Goal: Transaction & Acquisition: Purchase product/service

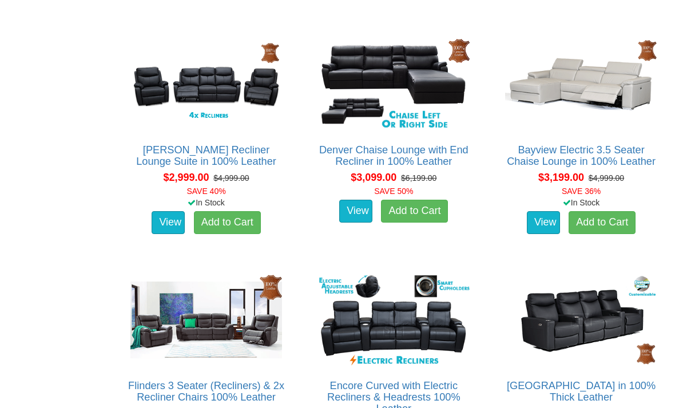
scroll to position [878, 0]
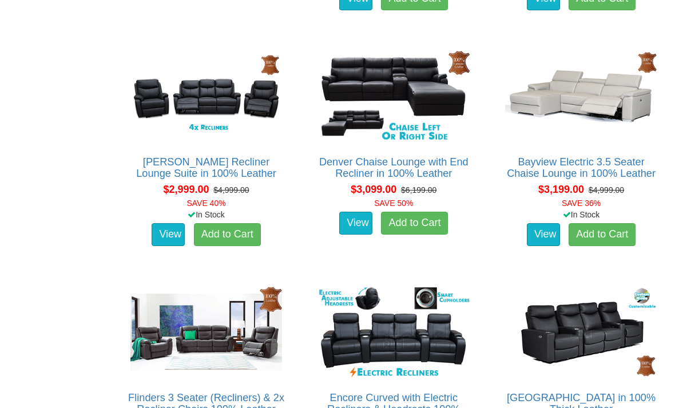
click at [156, 223] on link "View" at bounding box center [168, 234] width 33 height 23
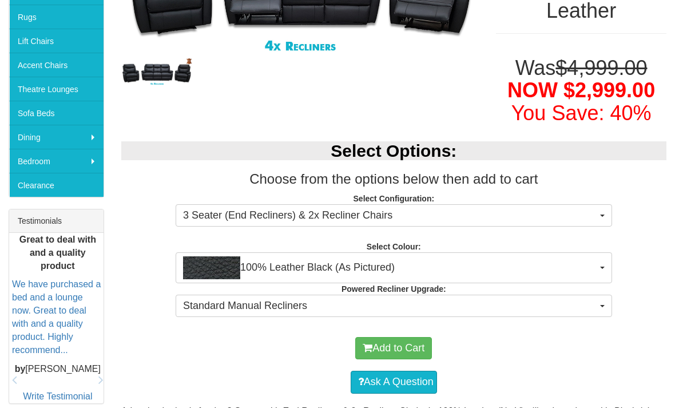
scroll to position [334, 0]
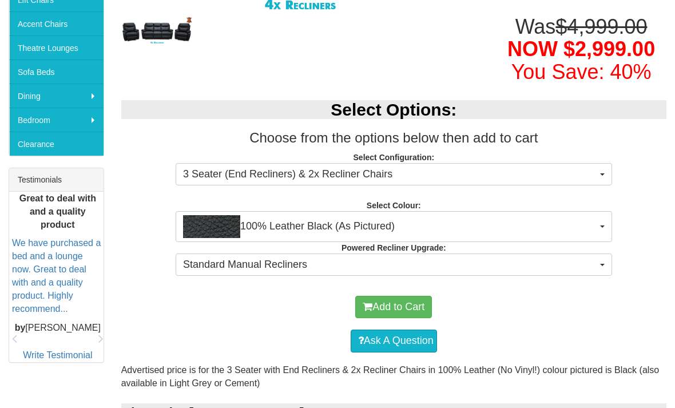
click at [607, 211] on button "100% Leather Black (As Pictured)" at bounding box center [394, 226] width 437 height 31
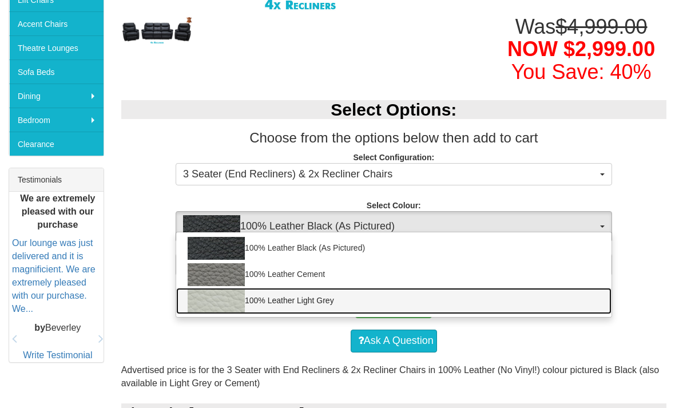
click at [590, 288] on link "100% Leather Light Grey" at bounding box center [393, 301] width 435 height 26
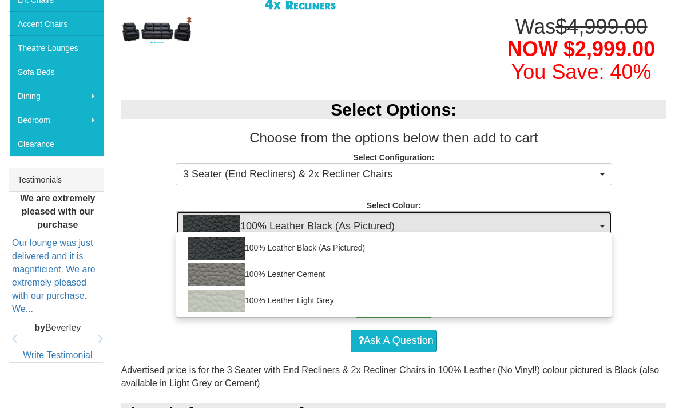
select select "1499"
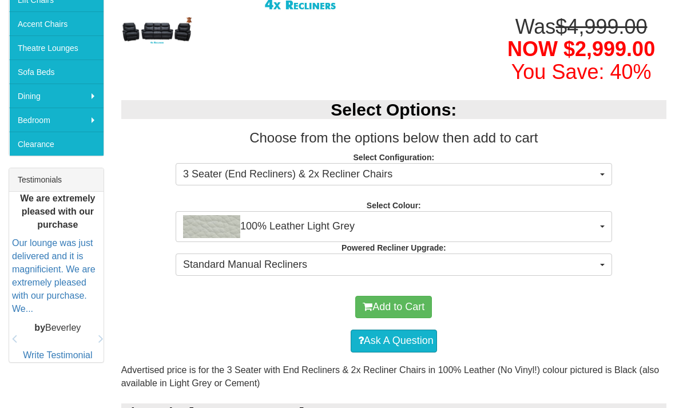
click at [617, 290] on div "Add to Cart" at bounding box center [394, 307] width 534 height 34
click at [609, 253] on button "Standard Manual Recliners" at bounding box center [394, 264] width 437 height 23
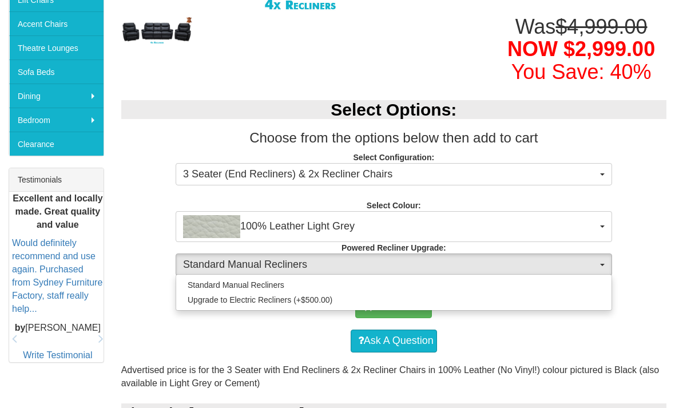
click at [640, 239] on div at bounding box center [337, 204] width 675 height 408
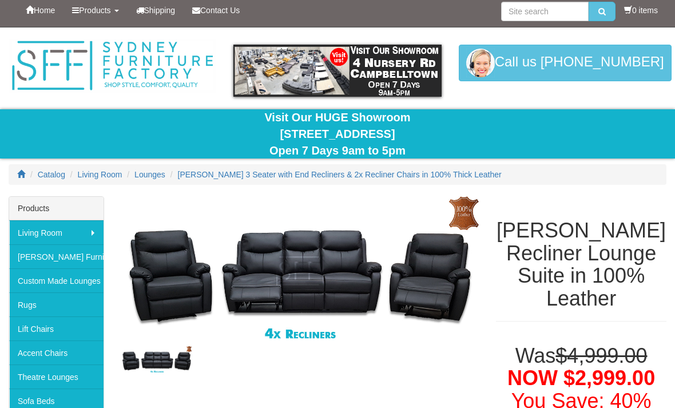
scroll to position [0, 0]
